Goal: Task Accomplishment & Management: Manage account settings

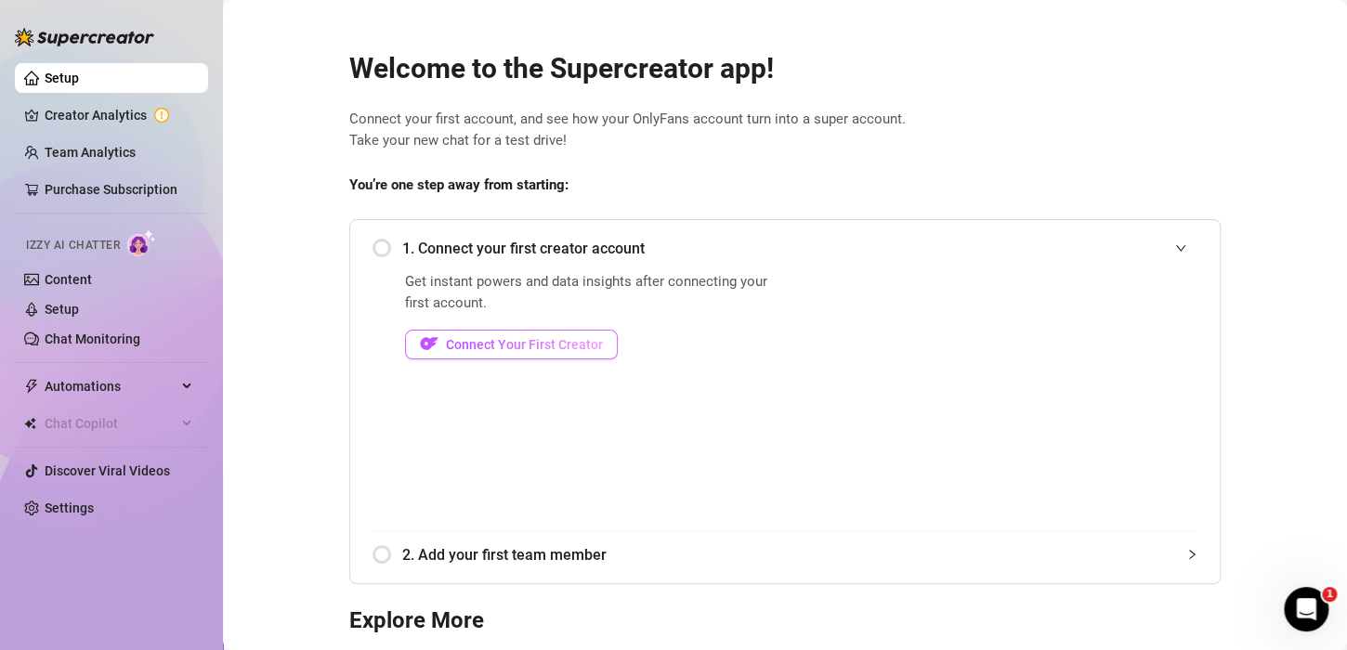
click at [439, 334] on button "Connect Your First Creator" at bounding box center [511, 345] width 213 height 30
click at [90, 513] on link "Settings" at bounding box center [69, 508] width 49 height 15
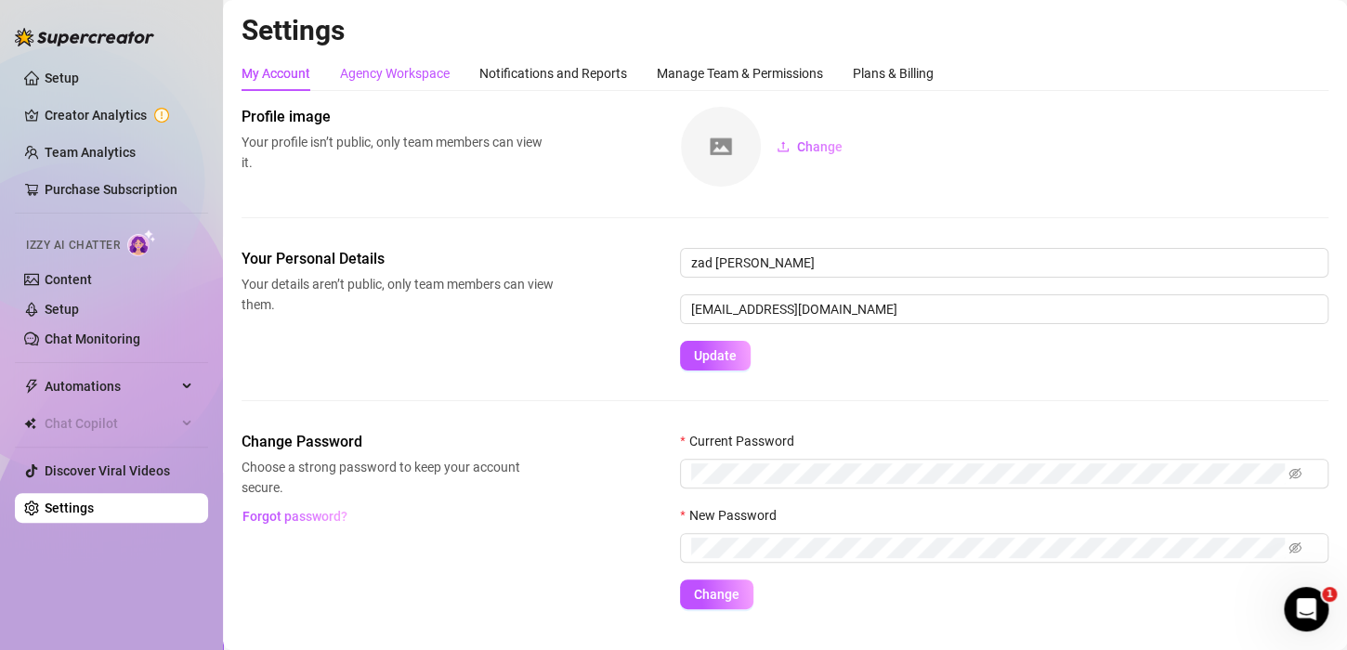
click at [363, 80] on div "Agency Workspace" at bounding box center [395, 73] width 110 height 20
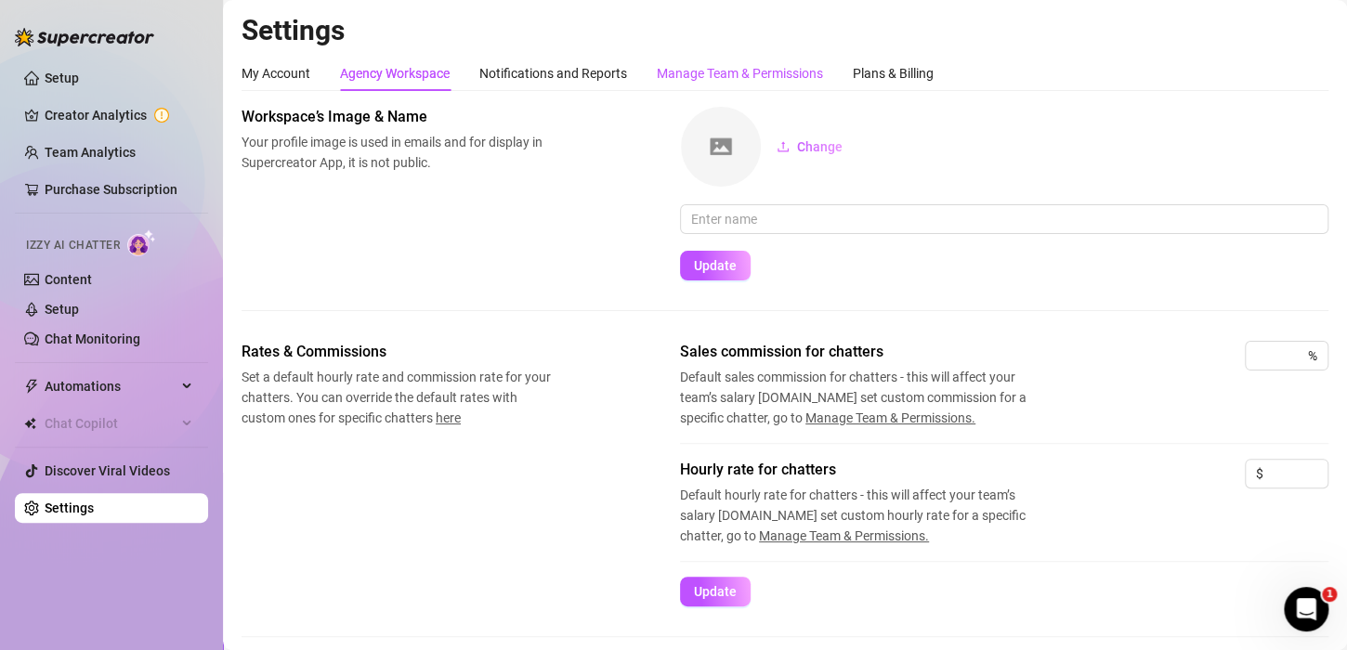
click at [760, 83] on div "Manage Team & Permissions" at bounding box center [740, 73] width 166 height 20
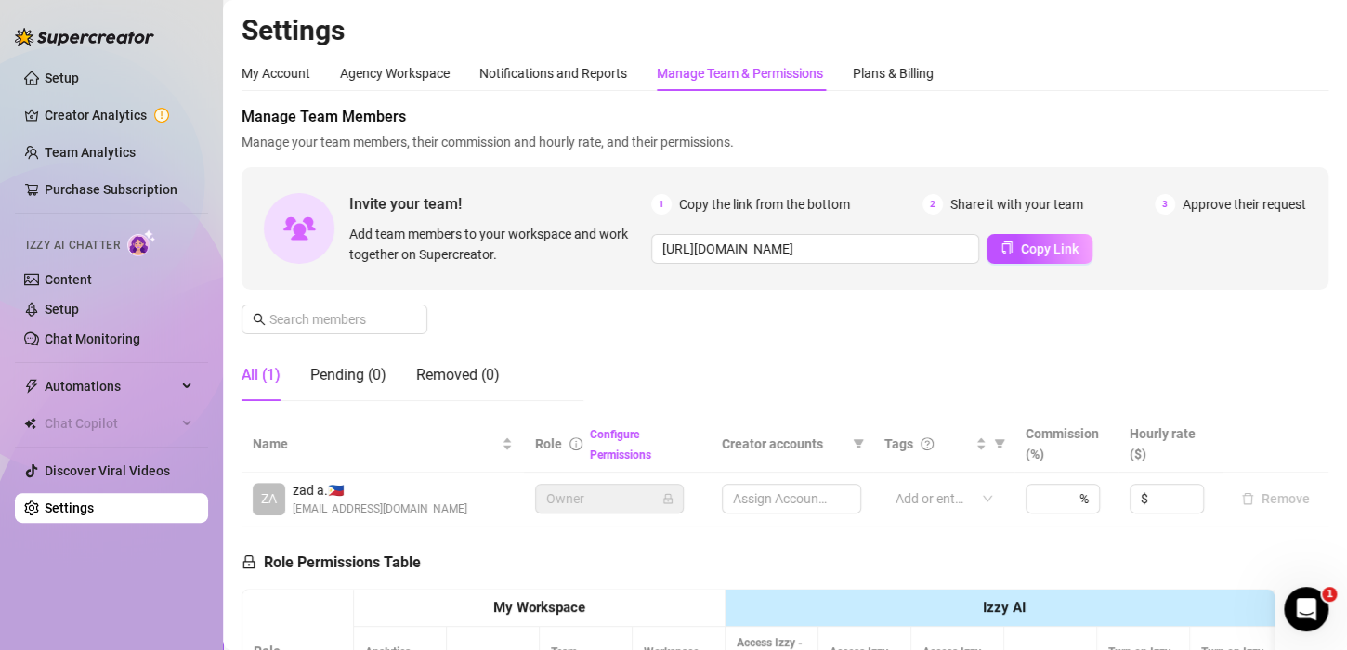
click at [683, 352] on div "Manage Team Members Manage your team members, their commission and hourly rate,…" at bounding box center [784, 261] width 1087 height 310
click at [108, 154] on link "Team Analytics" at bounding box center [90, 152] width 91 height 15
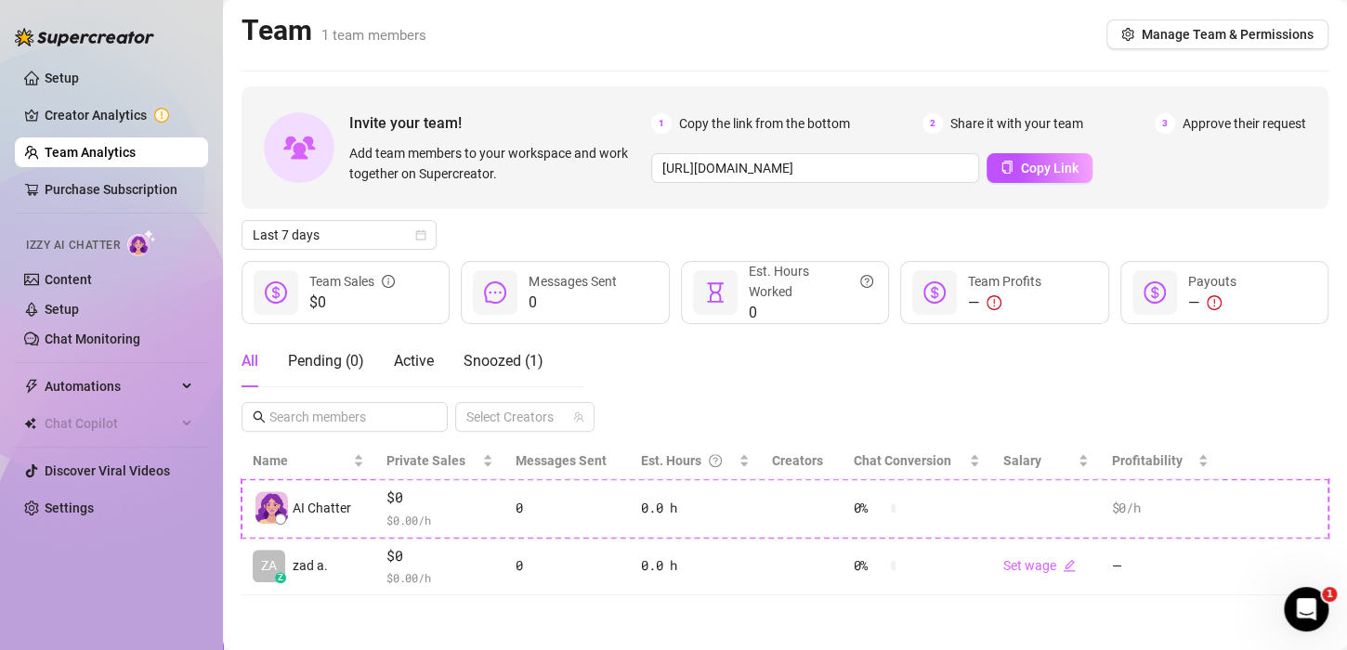
click at [72, 93] on ul "Setup Creator Analytics Team Analytics Purchase Subscription Izzy AI Chatter Co…" at bounding box center [111, 293] width 193 height 475
click at [66, 71] on link "Setup" at bounding box center [62, 78] width 34 height 15
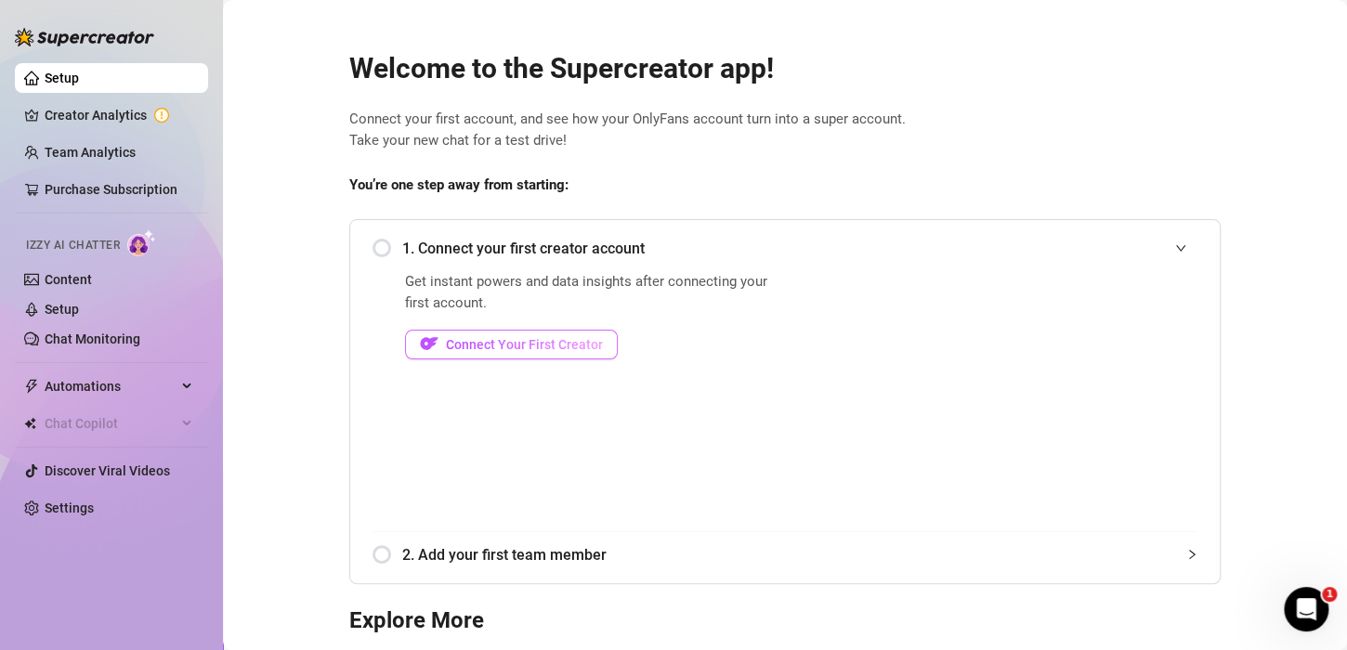
click at [481, 330] on button "Connect Your First Creator" at bounding box center [511, 345] width 213 height 30
click at [493, 345] on span "Connect Your First Creator" at bounding box center [524, 344] width 157 height 15
click at [94, 501] on link "Settings" at bounding box center [69, 508] width 49 height 15
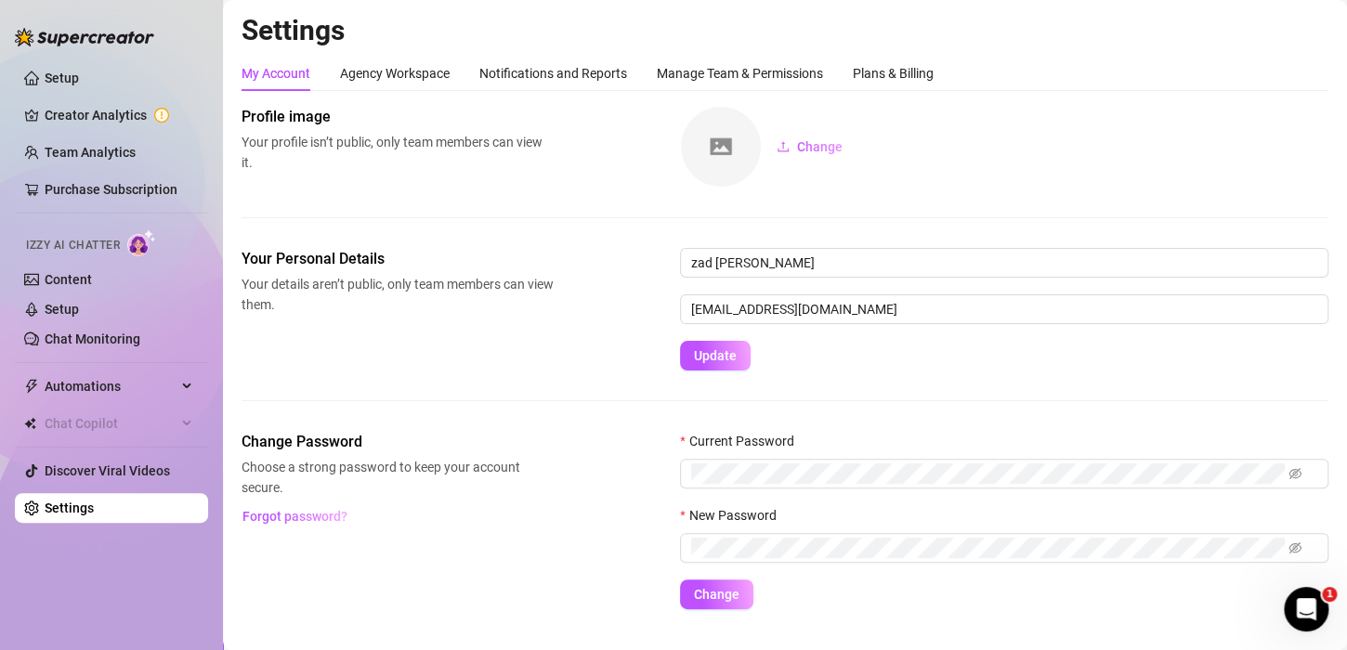
scroll to position [37, 0]
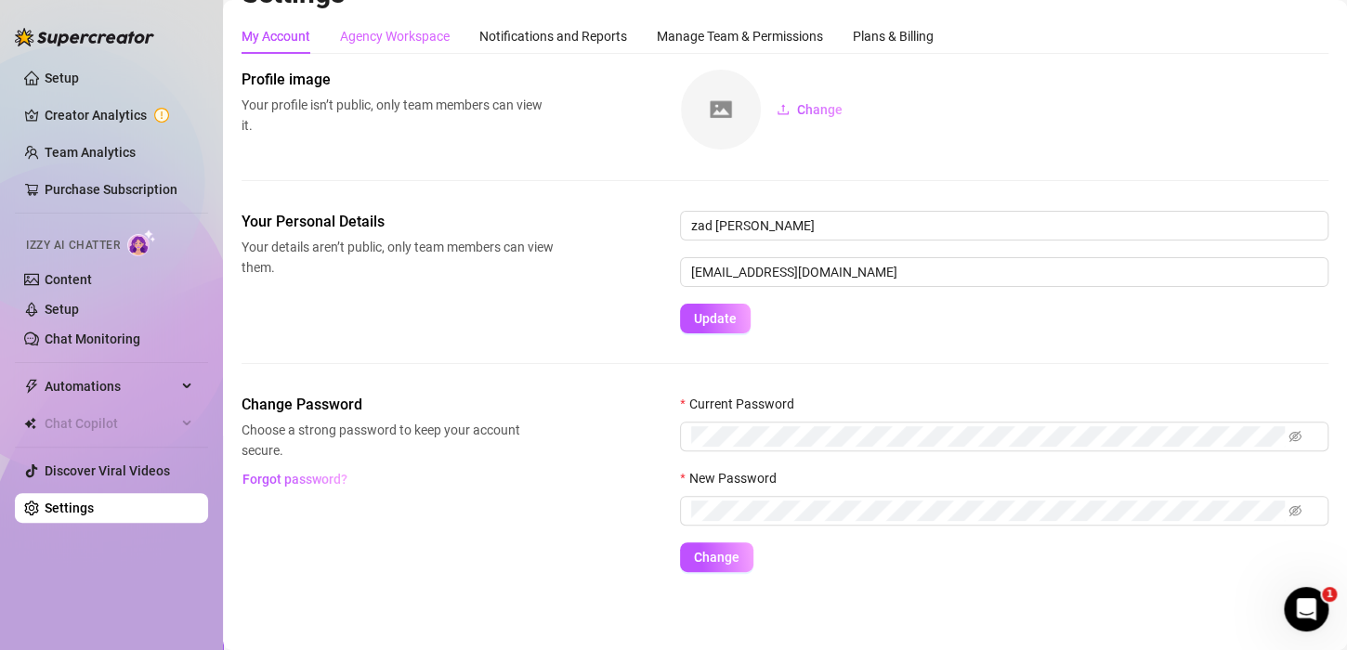
click at [426, 19] on div "Agency Workspace" at bounding box center [395, 36] width 110 height 35
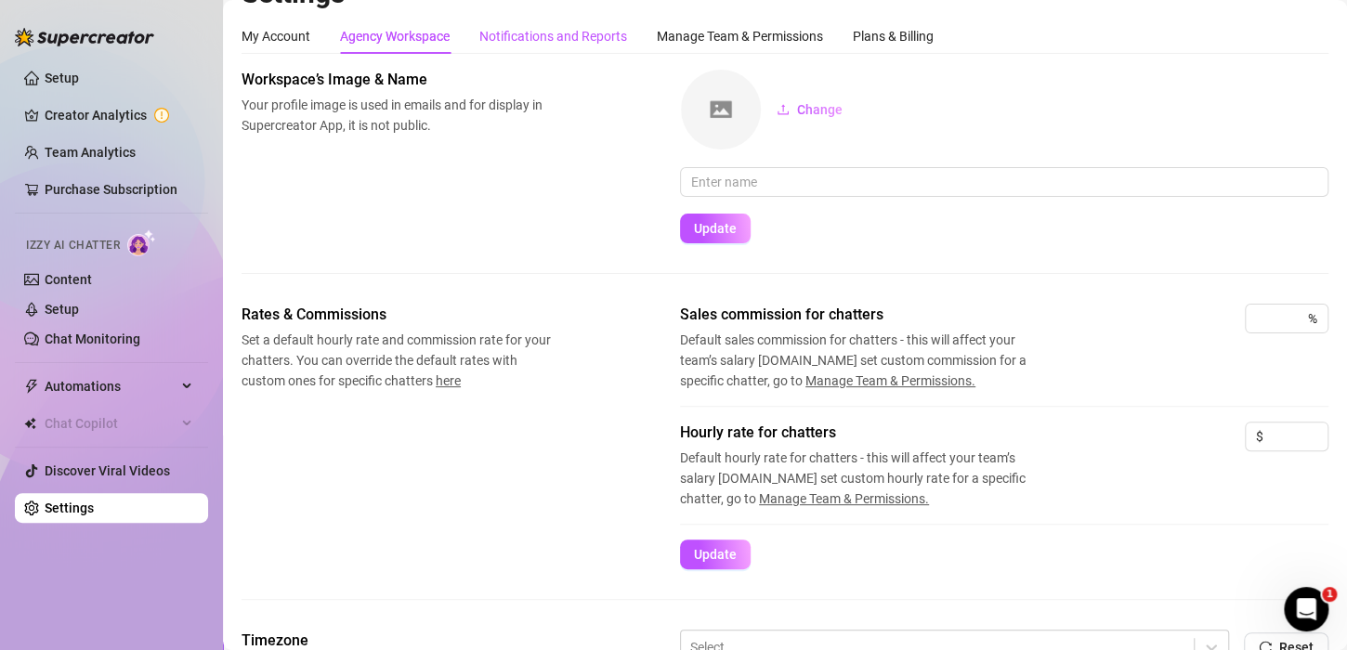
click at [561, 43] on div "Notifications and Reports" at bounding box center [553, 36] width 148 height 20
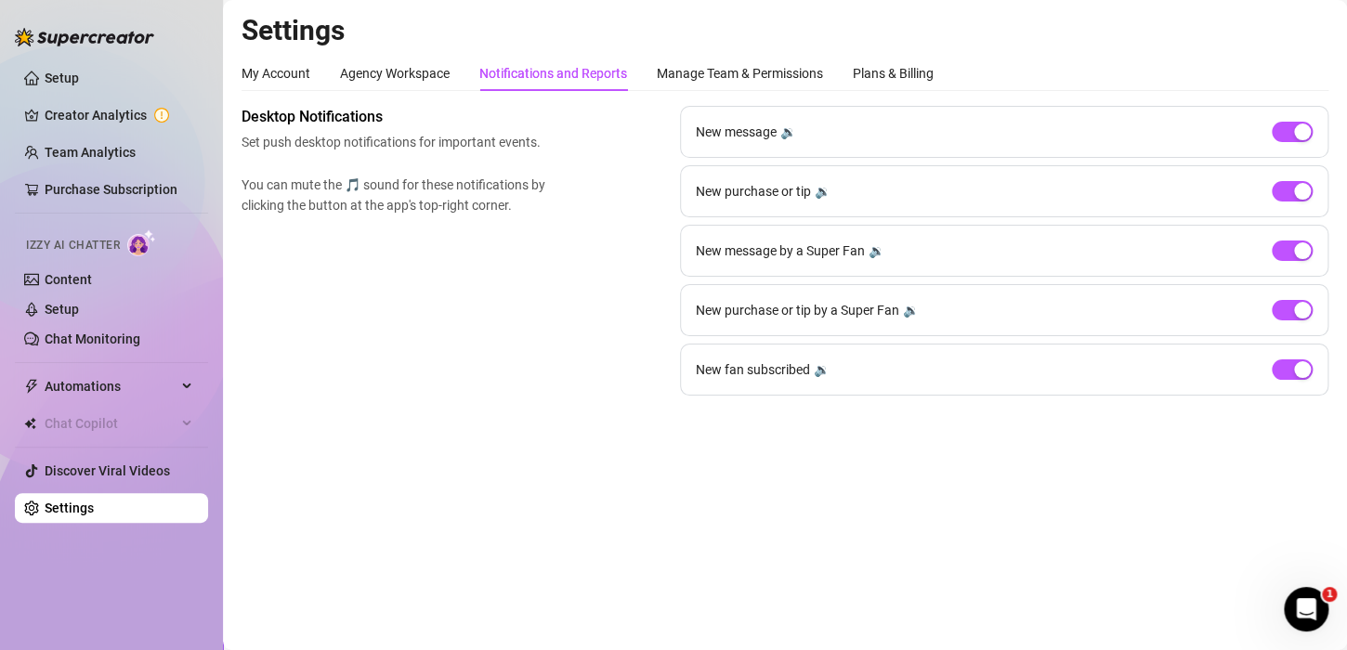
click at [636, 72] on div "My Account Agency Workspace Notifications and Reports Manage Team & Permissions…" at bounding box center [587, 73] width 692 height 35
click at [668, 67] on div "Manage Team & Permissions" at bounding box center [740, 73] width 166 height 20
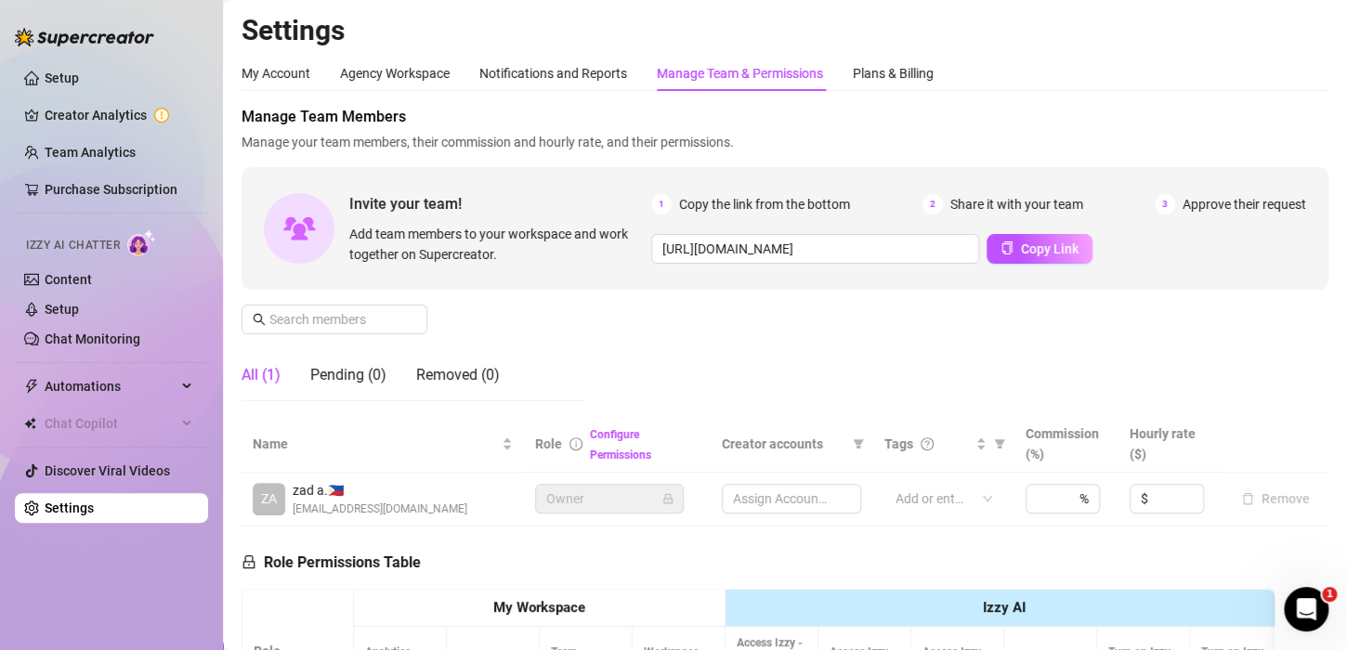
click at [668, 67] on div "Manage Team & Permissions" at bounding box center [740, 73] width 166 height 20
click at [852, 69] on div "My Account Agency Workspace Notifications and Reports Manage Team & Permissions…" at bounding box center [587, 73] width 692 height 35
click at [875, 76] on div "Plans & Billing" at bounding box center [893, 73] width 81 height 20
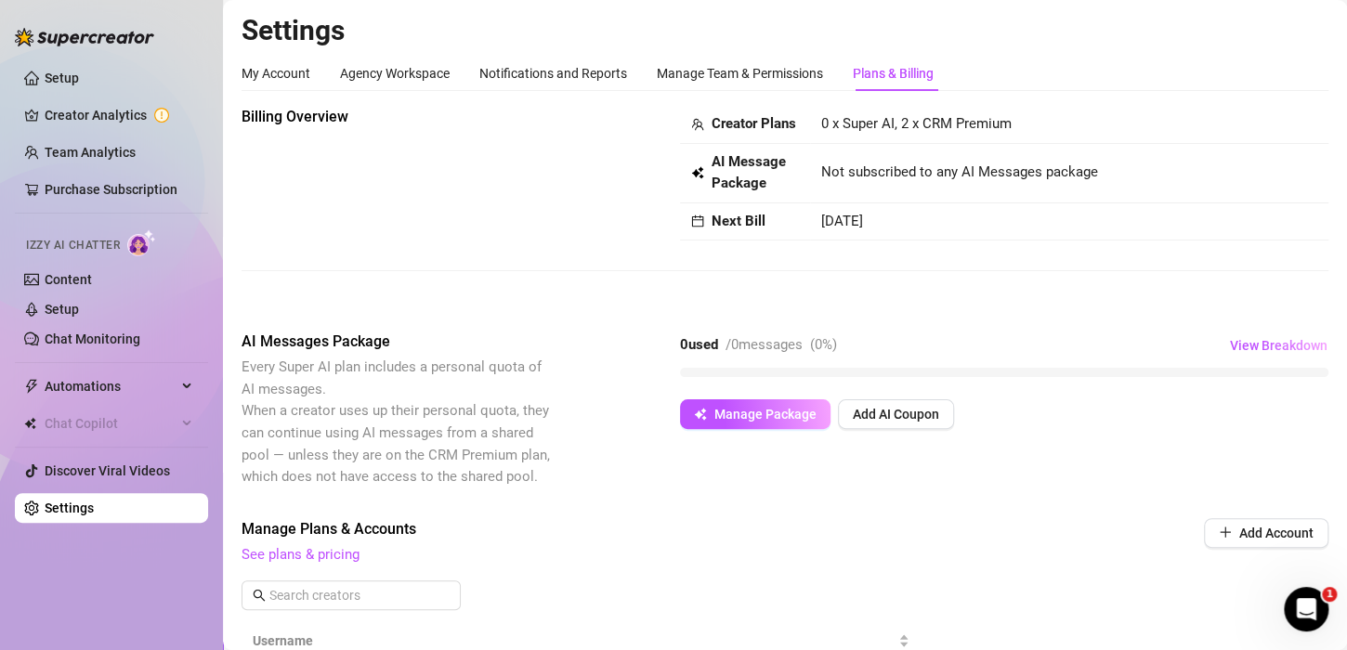
scroll to position [198, 0]
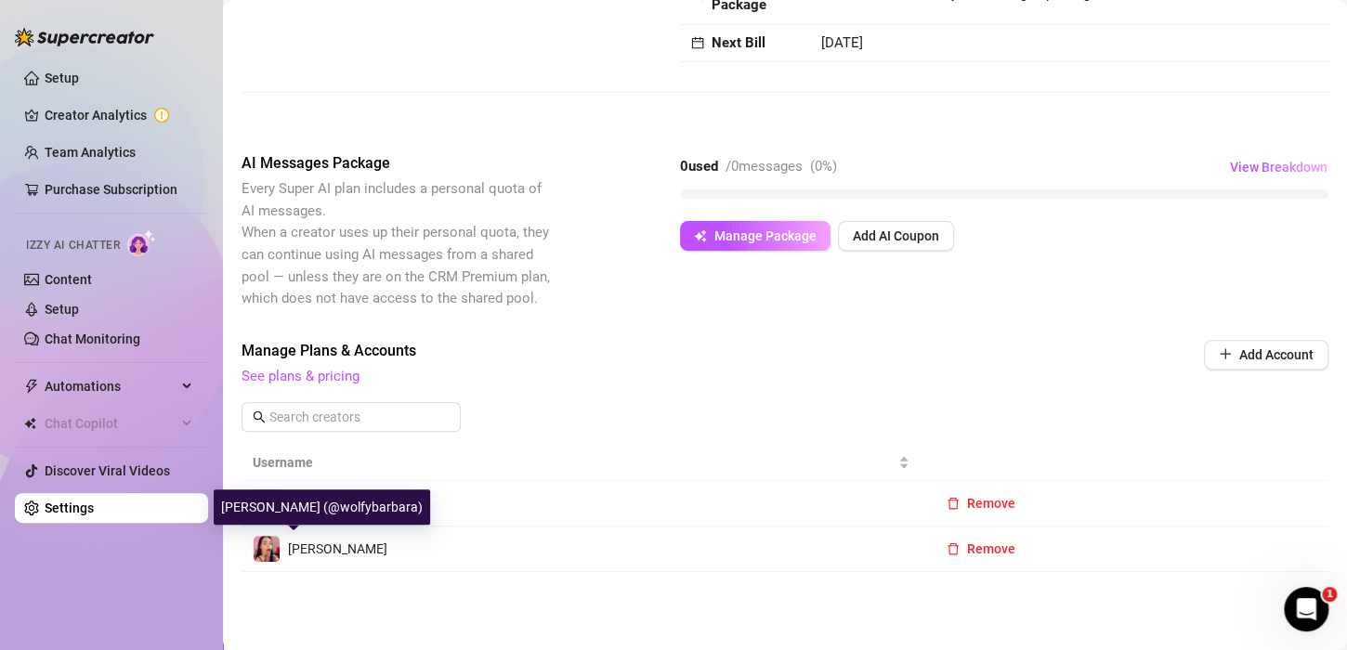
click at [296, 555] on span "Barbara" at bounding box center [337, 548] width 99 height 15
click at [265, 537] on img at bounding box center [267, 549] width 26 height 26
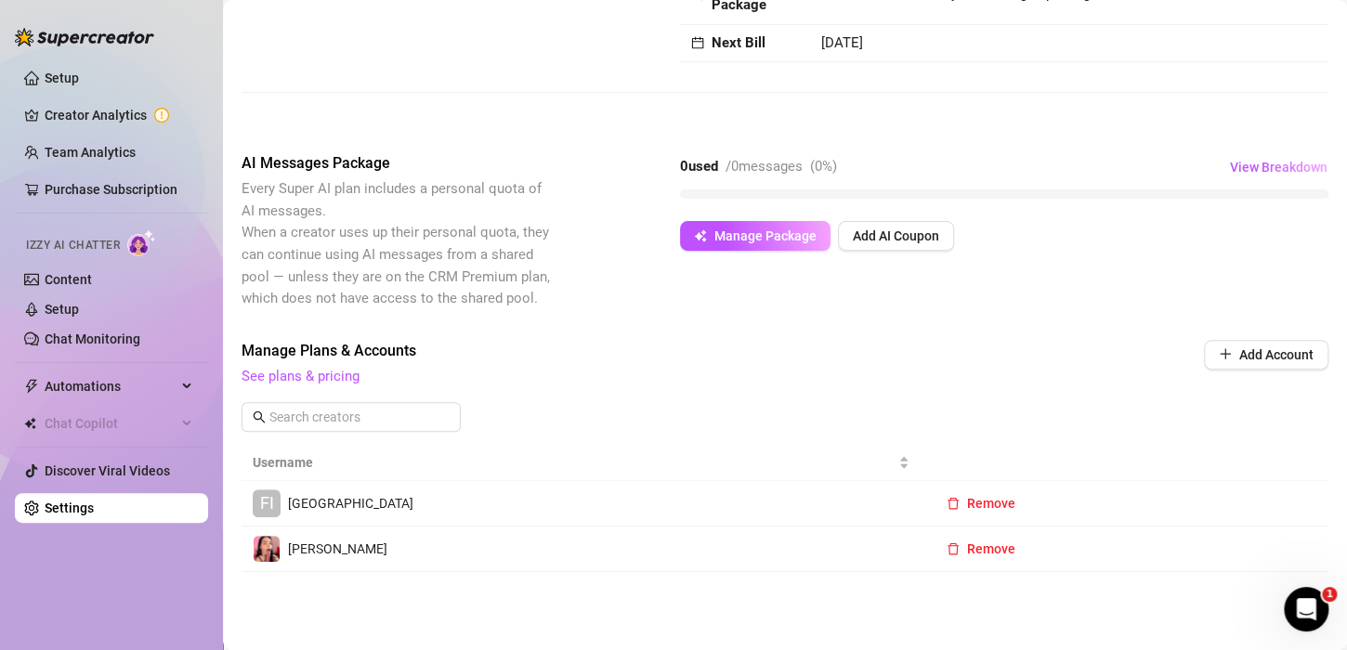
scroll to position [0, 0]
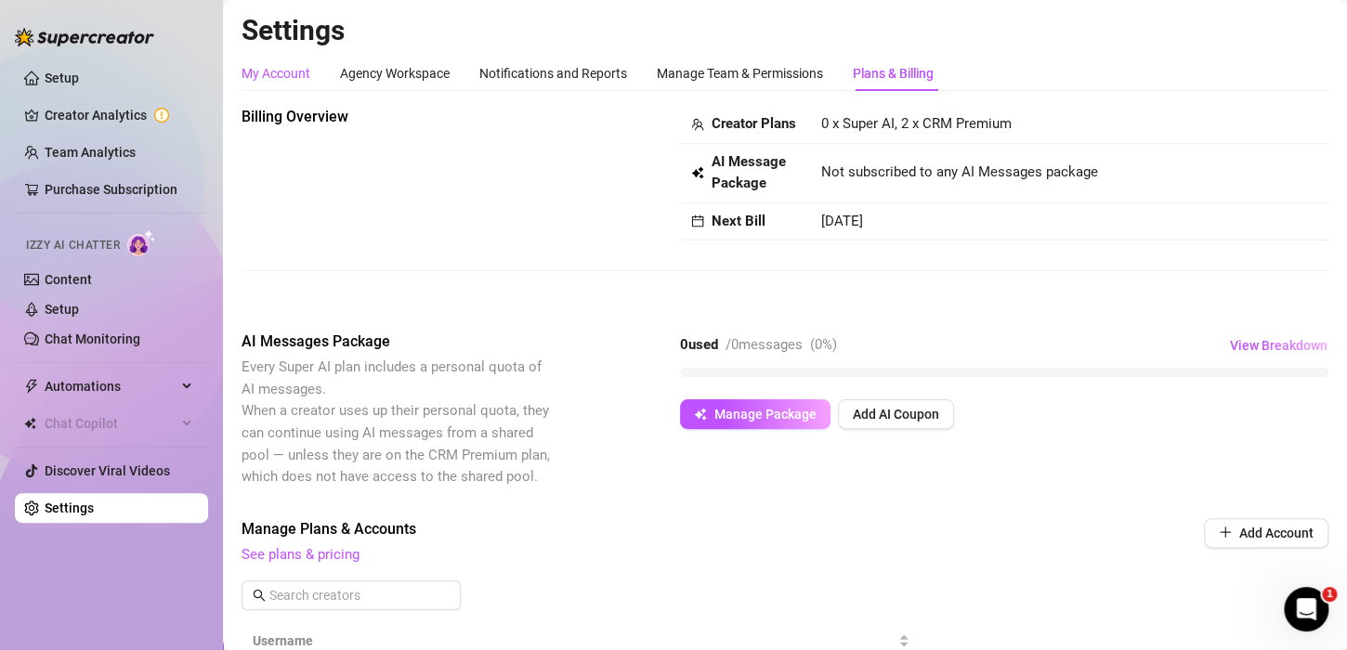
click at [304, 70] on div "My Account" at bounding box center [275, 73] width 69 height 20
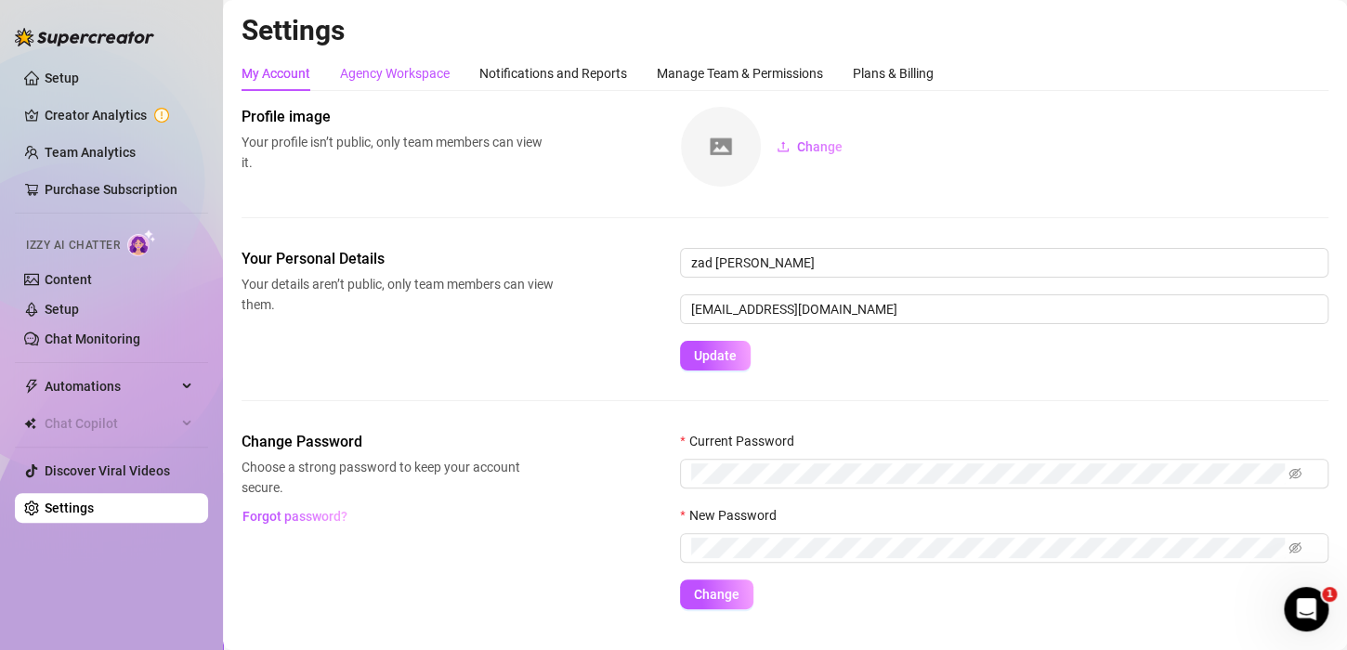
click at [346, 63] on div "Agency Workspace" at bounding box center [395, 73] width 110 height 20
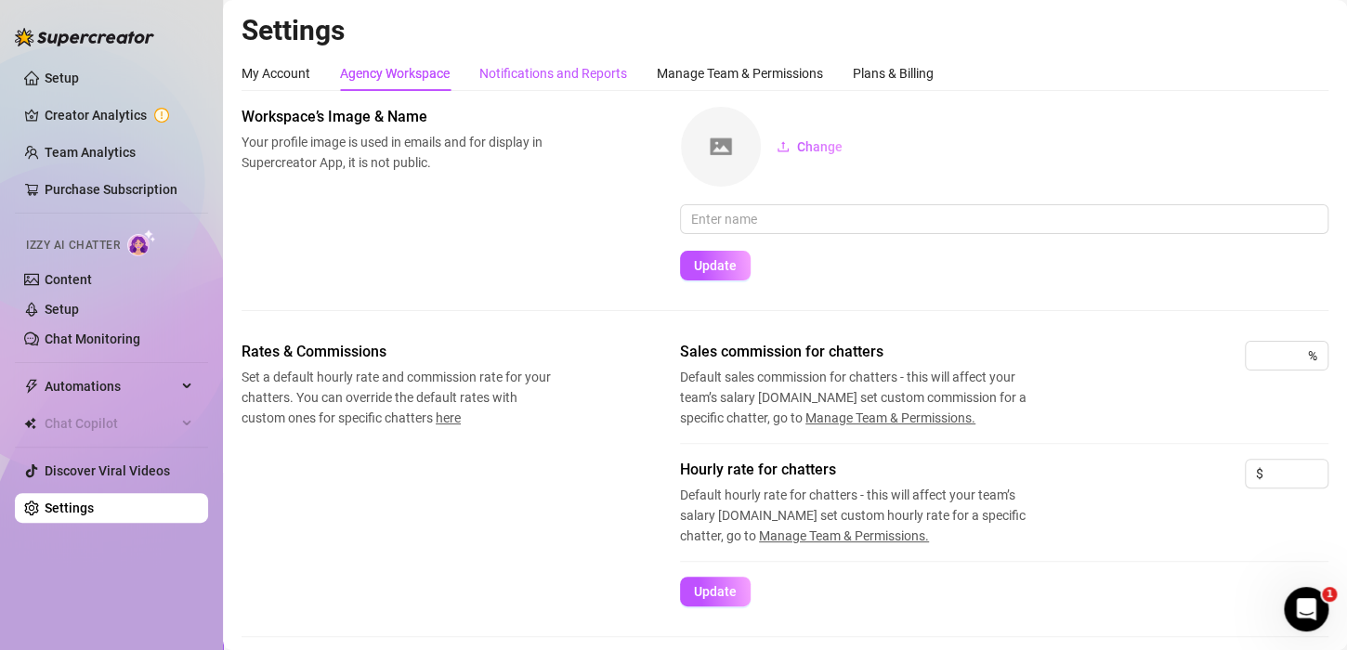
click at [499, 65] on div "Notifications and Reports" at bounding box center [553, 73] width 148 height 20
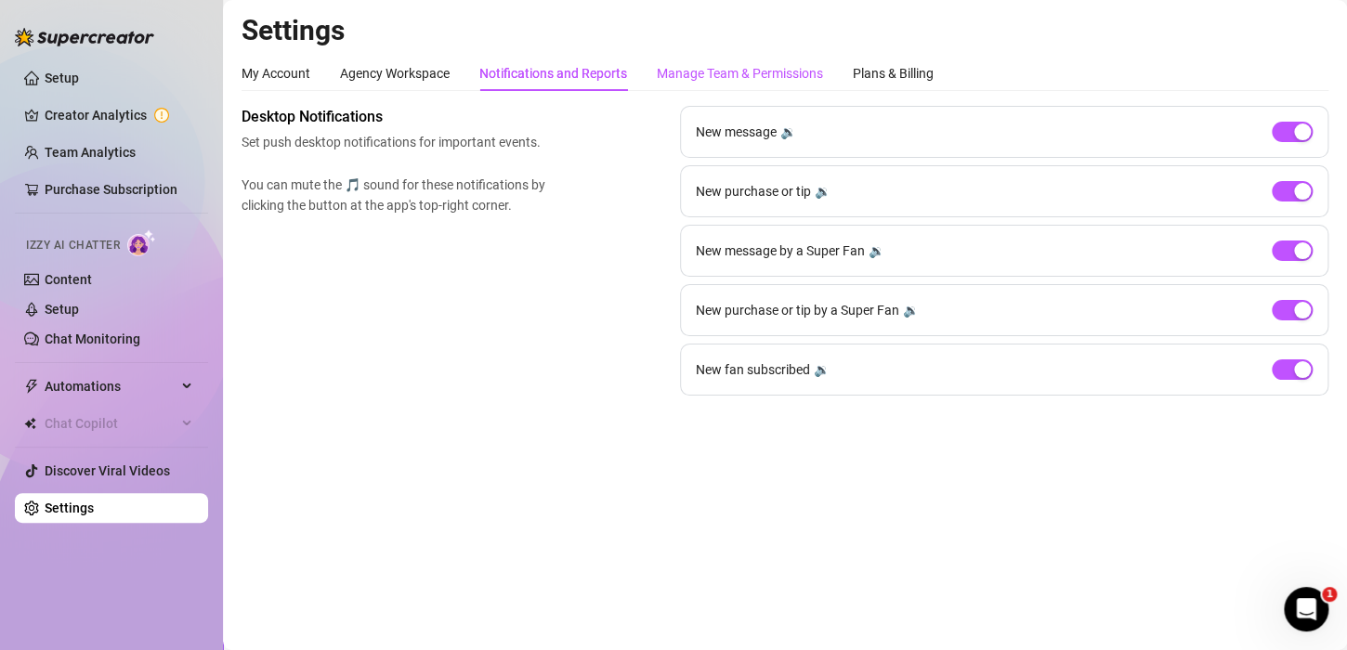
click at [671, 72] on div "Manage Team & Permissions" at bounding box center [740, 73] width 166 height 20
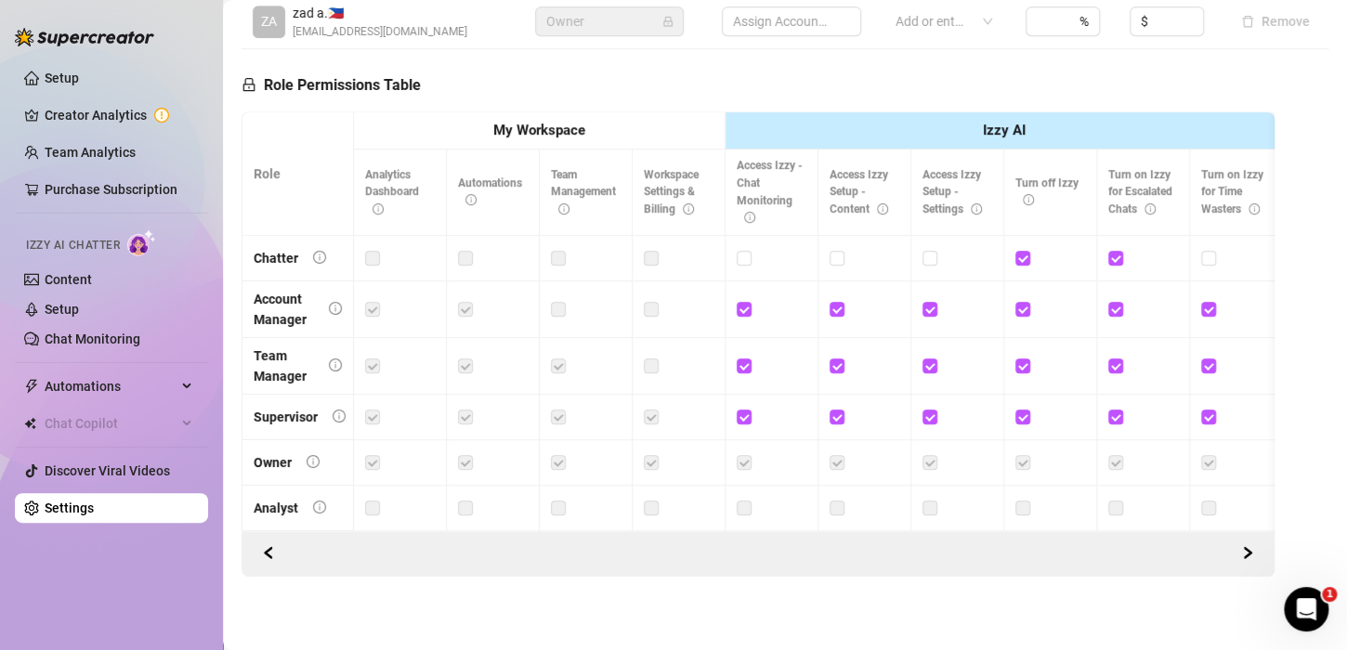
scroll to position [494, 0]
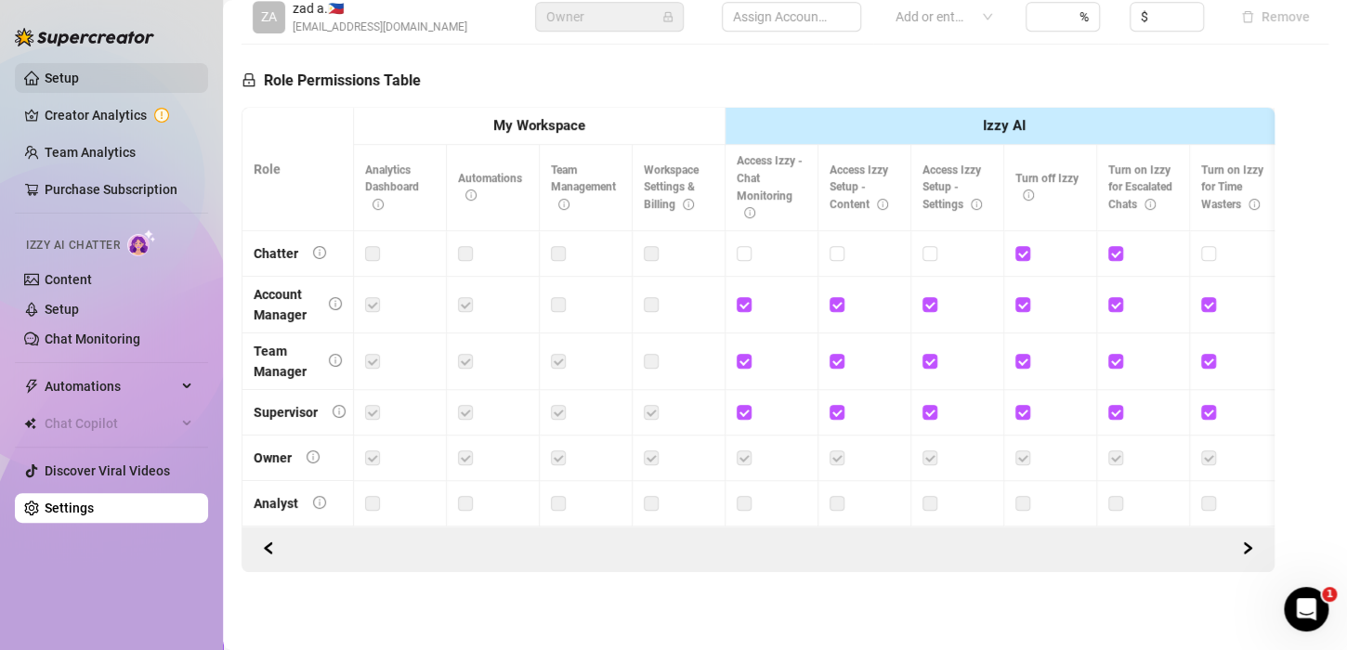
click at [45, 85] on link "Setup" at bounding box center [62, 78] width 34 height 15
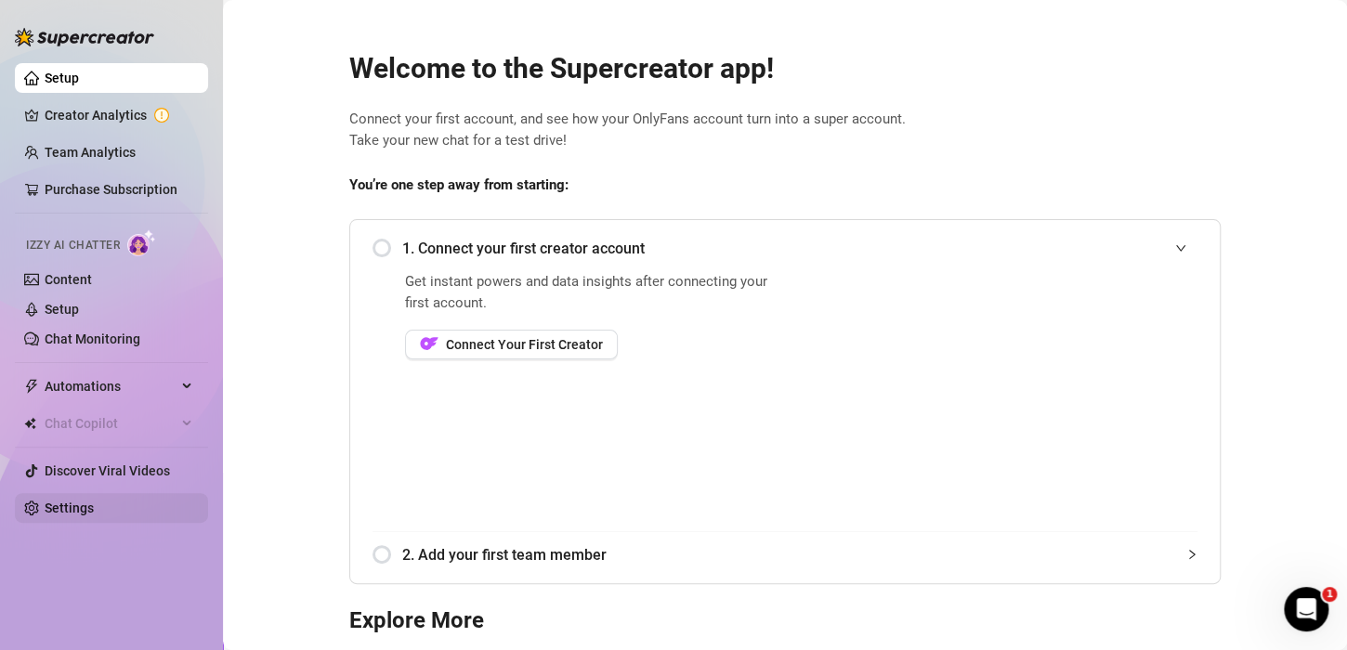
click at [58, 508] on link "Settings" at bounding box center [69, 508] width 49 height 15
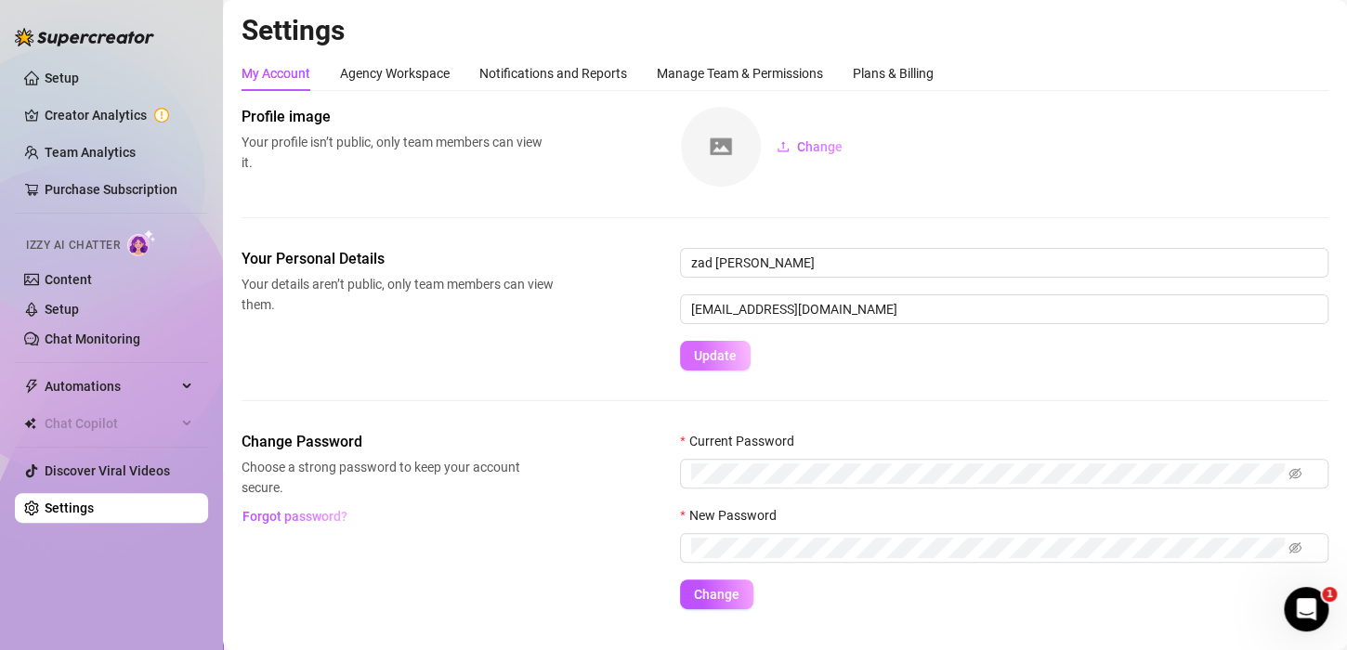
click at [701, 346] on button "Update" at bounding box center [715, 356] width 71 height 30
click at [101, 102] on link "Creator Analytics" at bounding box center [119, 115] width 149 height 30
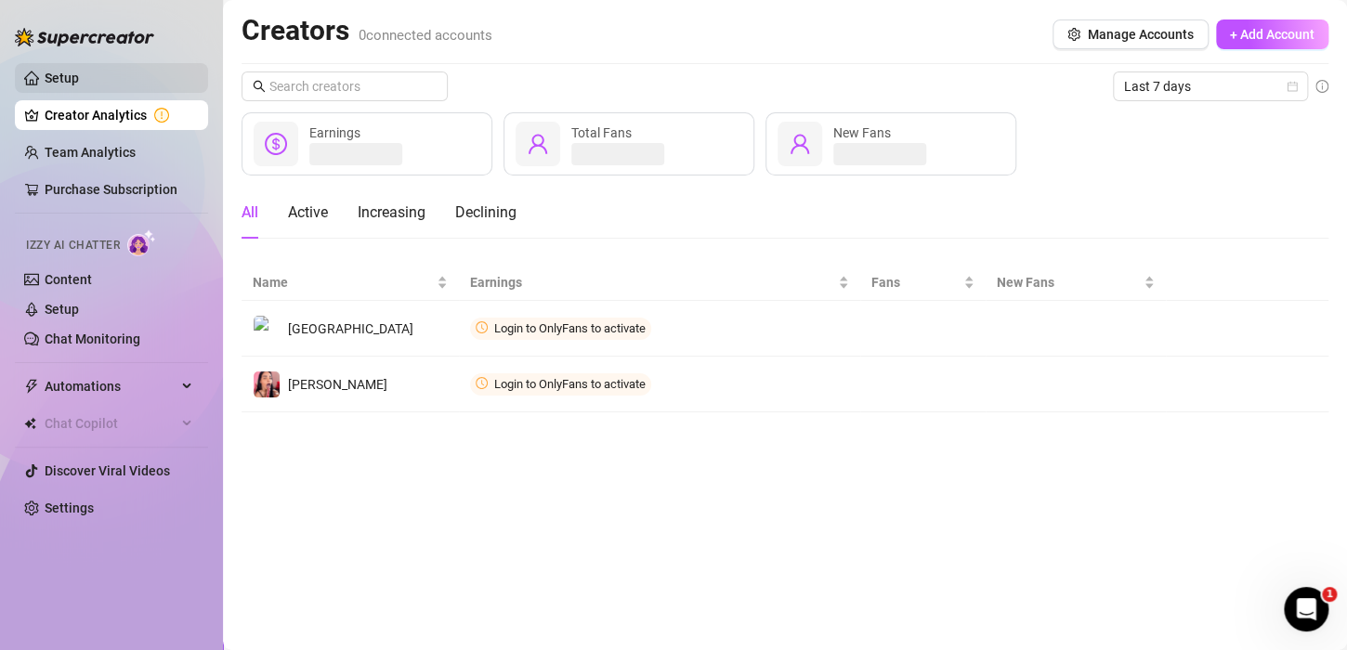
click at [79, 72] on link "Setup" at bounding box center [62, 78] width 34 height 15
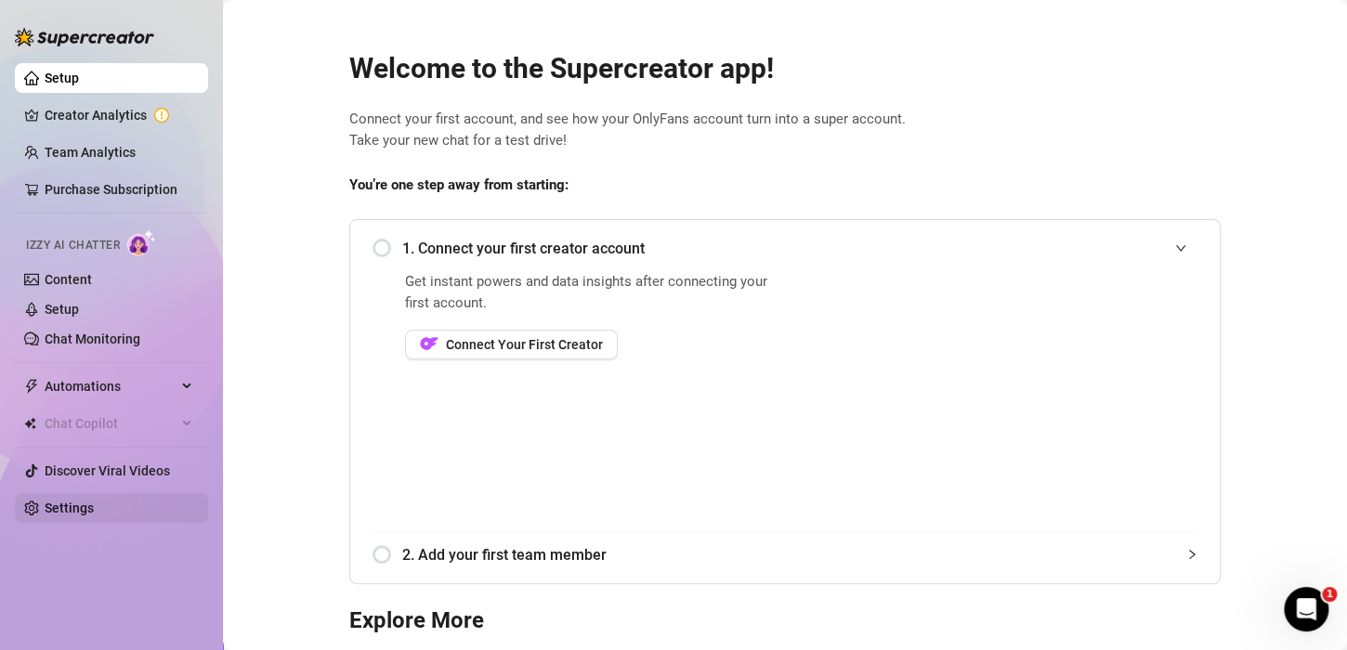
click at [64, 514] on link "Settings" at bounding box center [69, 508] width 49 height 15
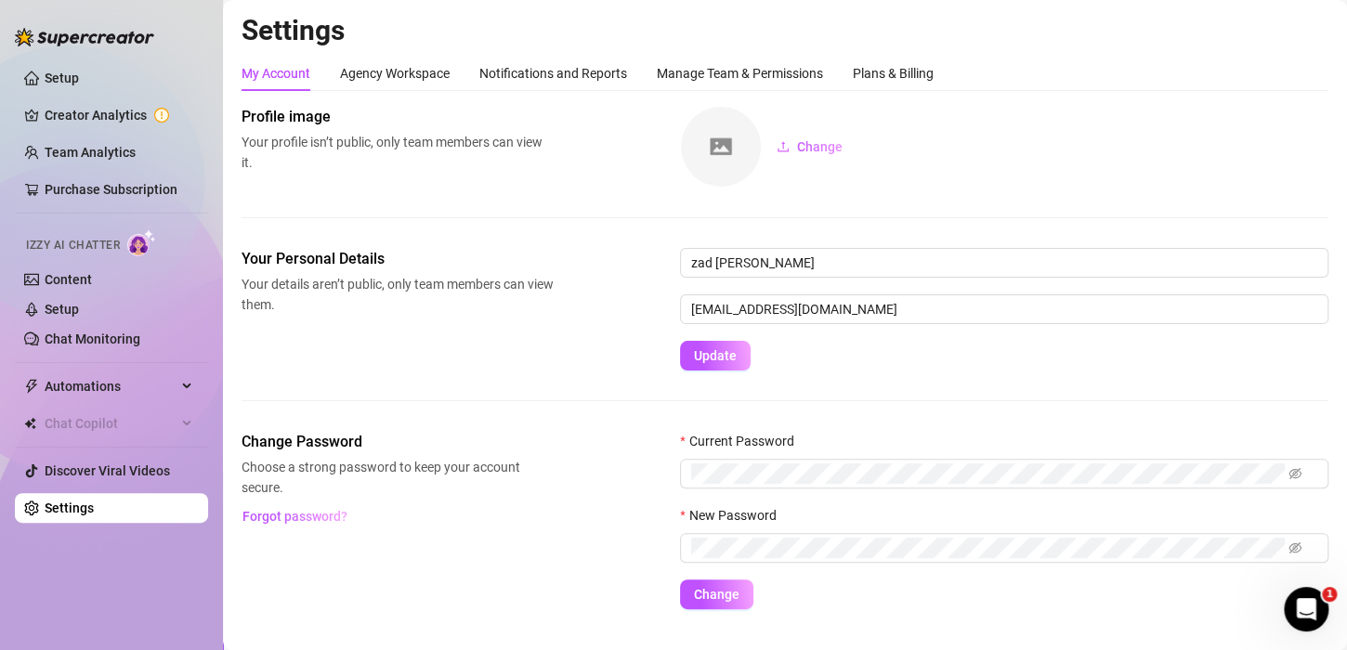
scroll to position [37, 0]
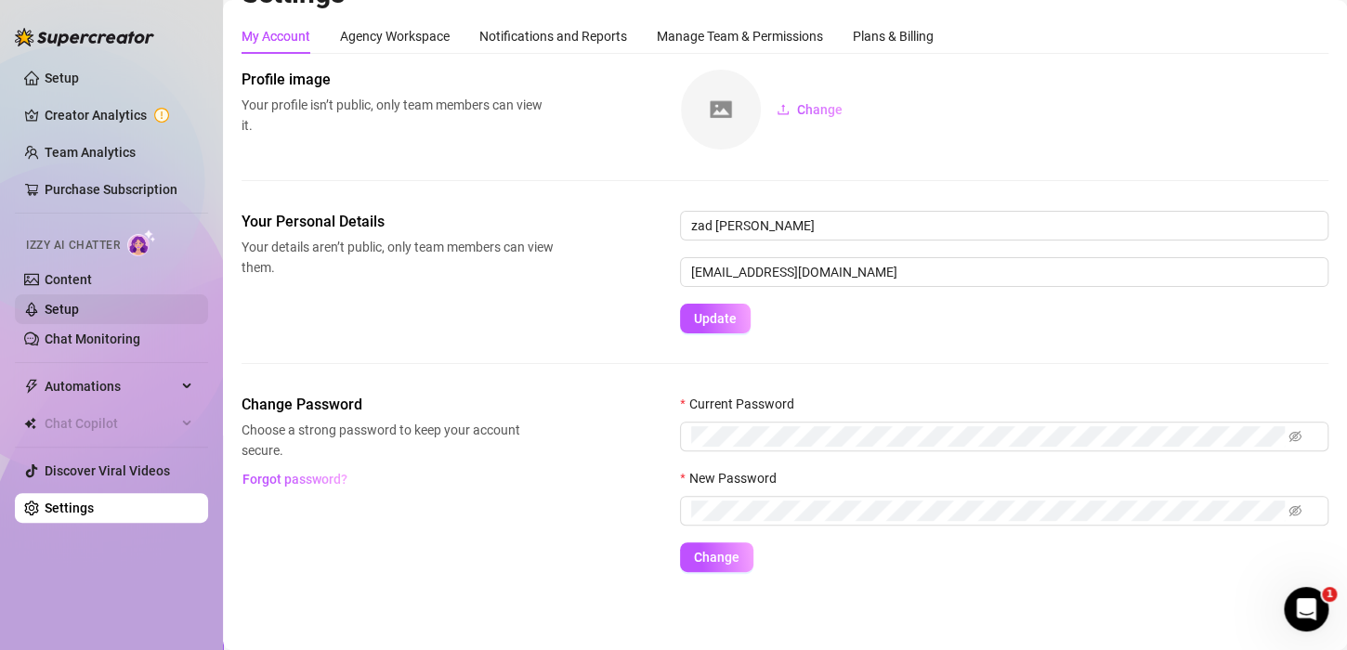
click at [49, 306] on link "Setup" at bounding box center [62, 309] width 34 height 15
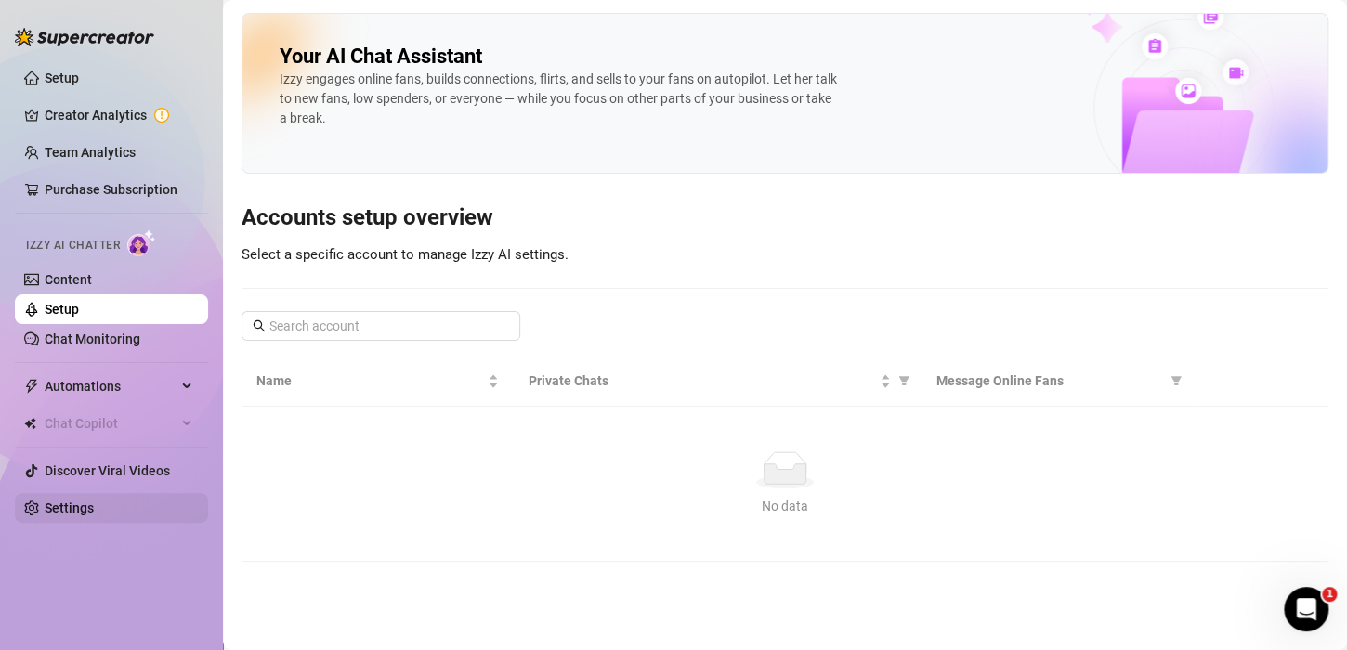
click at [94, 511] on link "Settings" at bounding box center [69, 508] width 49 height 15
